Goal: Information Seeking & Learning: Check status

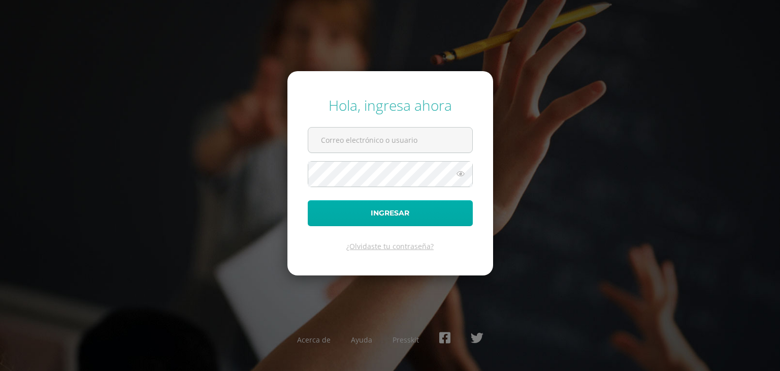
type input "kramirez081081@gmail.com"
click at [409, 223] on button "Ingresar" at bounding box center [390, 213] width 165 height 26
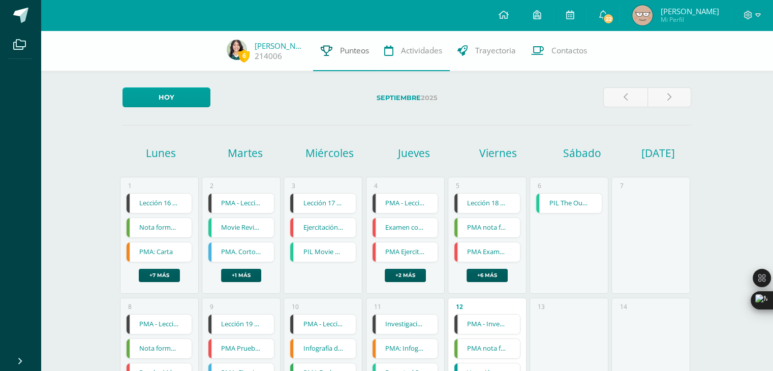
click at [348, 47] on span "Punteos" at bounding box center [354, 50] width 29 height 11
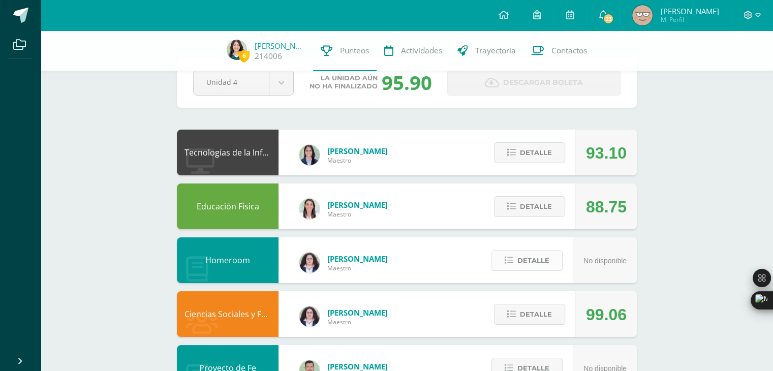
scroll to position [37, 0]
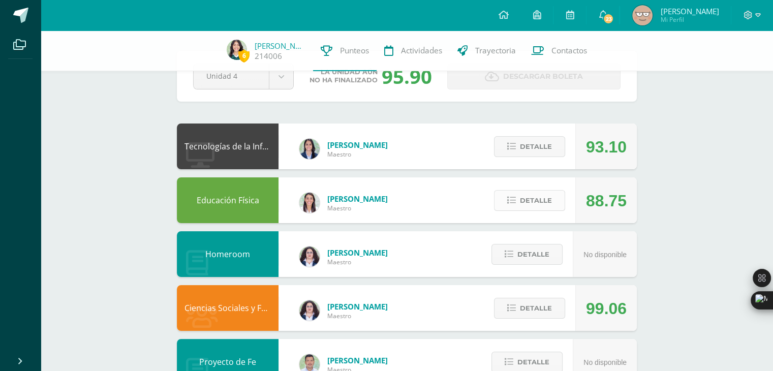
click at [525, 208] on span "Detalle" at bounding box center [536, 200] width 32 height 19
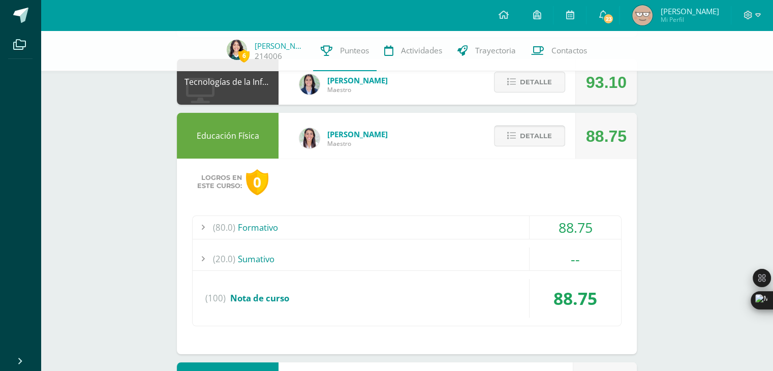
scroll to position [112, 0]
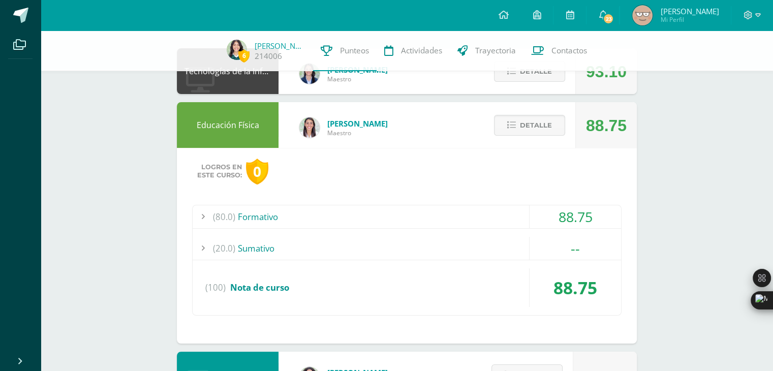
click at [471, 223] on div "(80.0) Formativo" at bounding box center [407, 216] width 428 height 23
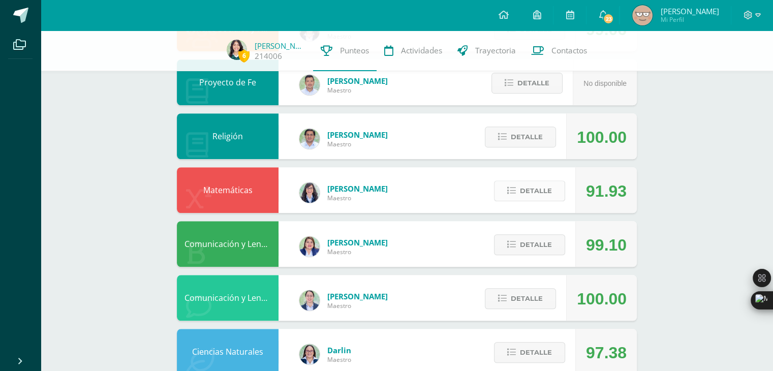
scroll to position [852, 0]
click at [541, 182] on span "Detalle" at bounding box center [536, 190] width 32 height 19
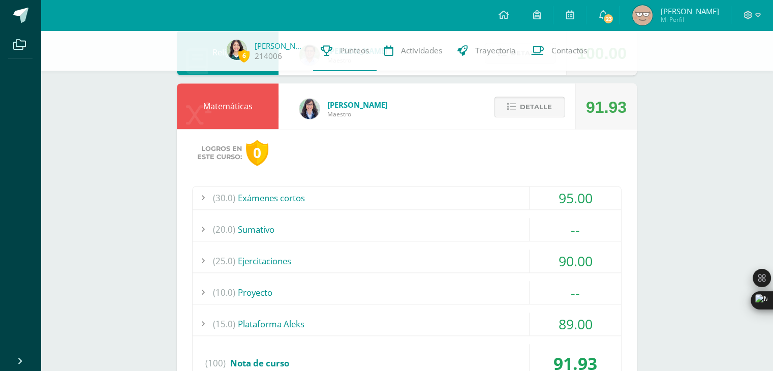
scroll to position [955, 0]
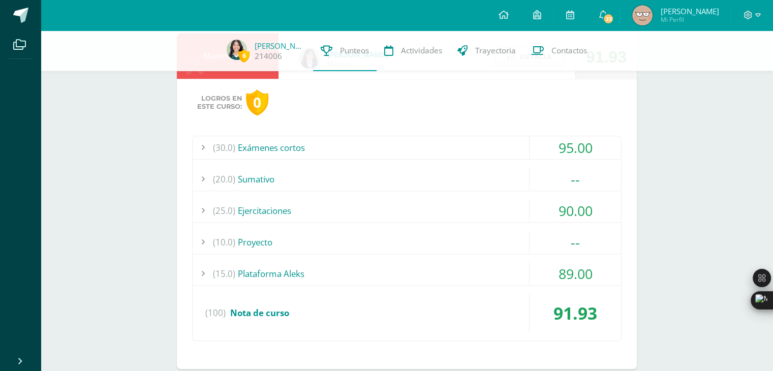
click at [421, 267] on div "(15.0) Plataforma Aleks" at bounding box center [407, 273] width 428 height 23
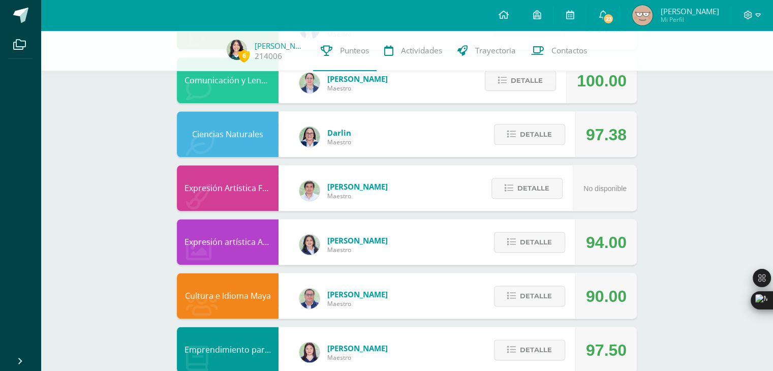
scroll to position [1335, 0]
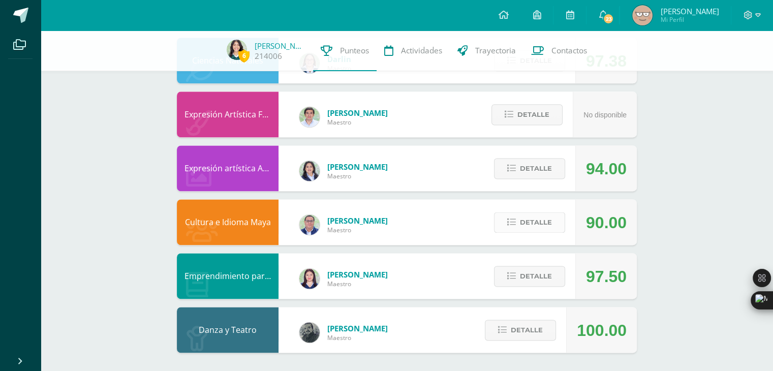
click at [530, 218] on span "Detalle" at bounding box center [536, 222] width 32 height 19
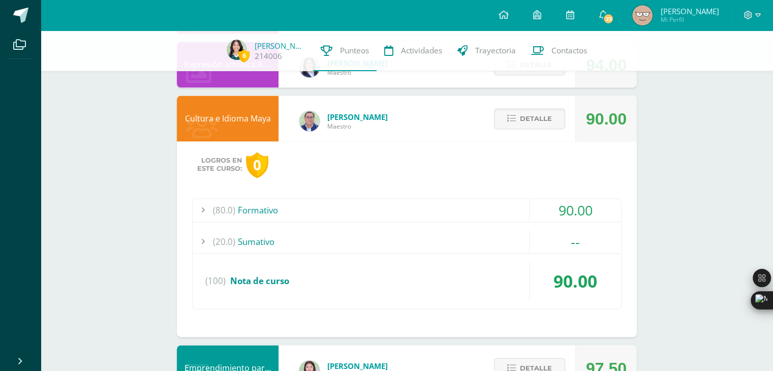
click at [472, 208] on div "(80.0) Formativo" at bounding box center [407, 210] width 428 height 23
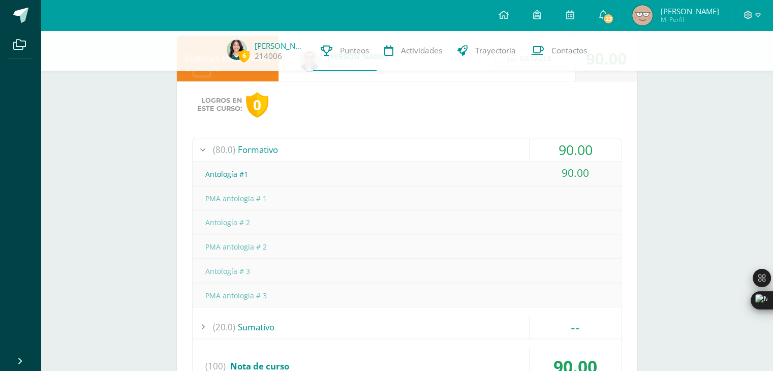
scroll to position [1198, 0]
